Goal: Task Accomplishment & Management: Manage account settings

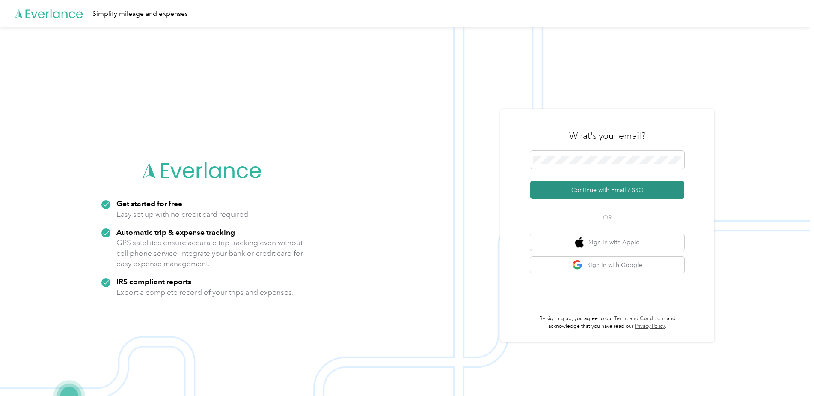
click at [599, 192] on button "Continue with Email / SSO" at bounding box center [608, 190] width 154 height 18
